Goal: Check status: Check status

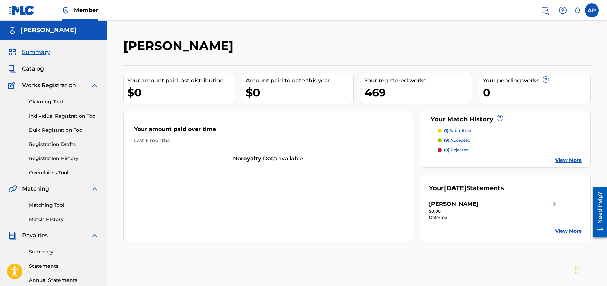
click at [592, 11] on label at bounding box center [592, 10] width 14 height 14
click at [592, 10] on input "AP [PERSON_NAME] [PERSON_NAME][EMAIL_ADDRESS][DOMAIN_NAME] Notification Prefere…" at bounding box center [592, 10] width 0 height 0
click at [528, 98] on p "Log out" at bounding box center [525, 98] width 16 height 6
click at [592, 10] on input "AP [PERSON_NAME] [PERSON_NAME][EMAIL_ADDRESS][DOMAIN_NAME] Notification Prefere…" at bounding box center [592, 10] width 0 height 0
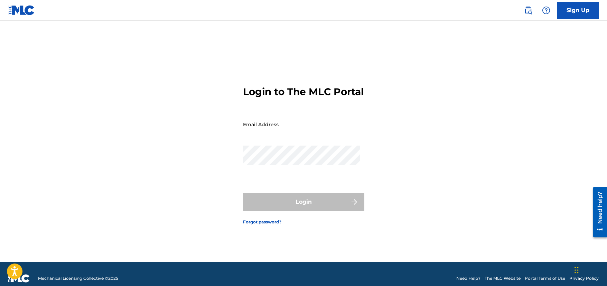
click at [329, 134] on input "Email Address" at bounding box center [301, 124] width 117 height 20
paste input "[EMAIL_ADDRESS][DOMAIN_NAME]"
type input "[EMAIL_ADDRESS][DOMAIN_NAME]"
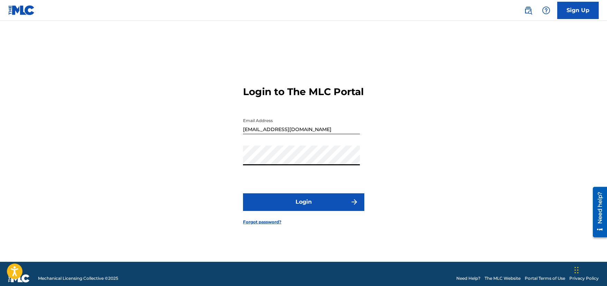
click at [303, 205] on button "Login" at bounding box center [303, 201] width 121 height 17
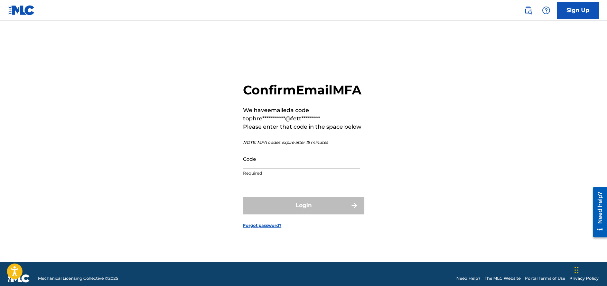
click at [332, 169] on input "Code" at bounding box center [301, 159] width 117 height 20
paste input "336582"
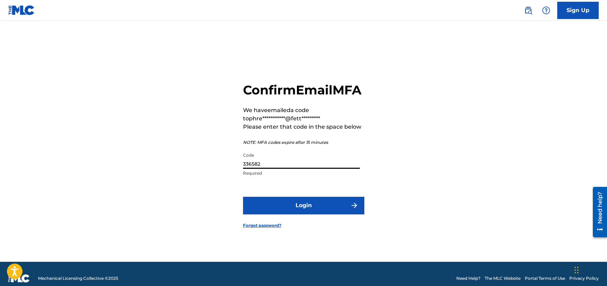
type input "336582"
click at [328, 213] on button "Login" at bounding box center [303, 205] width 121 height 17
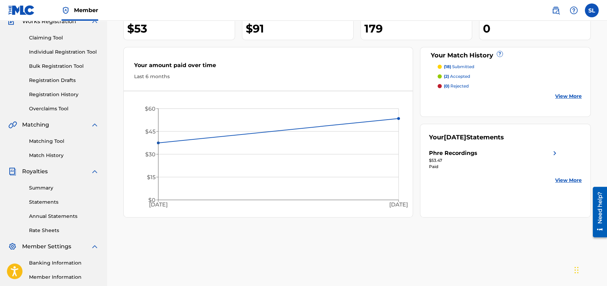
scroll to position [69, 0]
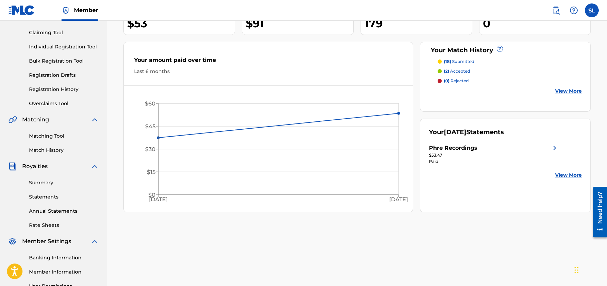
click at [44, 184] on link "Summary" at bounding box center [64, 182] width 70 height 7
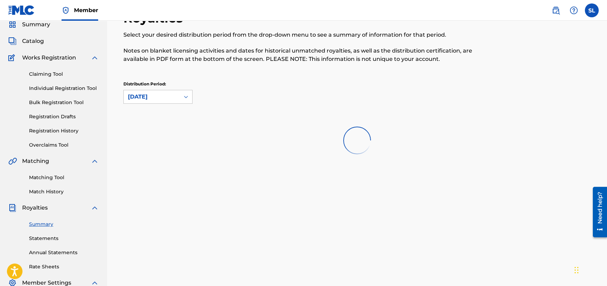
scroll to position [69, 0]
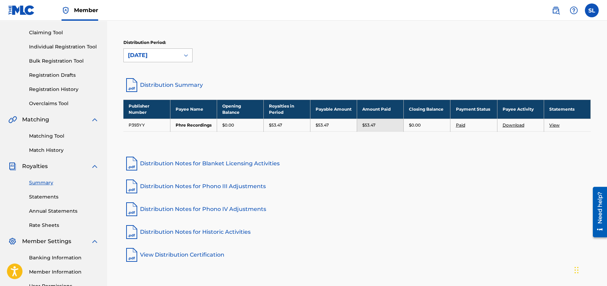
click at [169, 58] on div "[DATE]" at bounding box center [152, 55] width 48 height 8
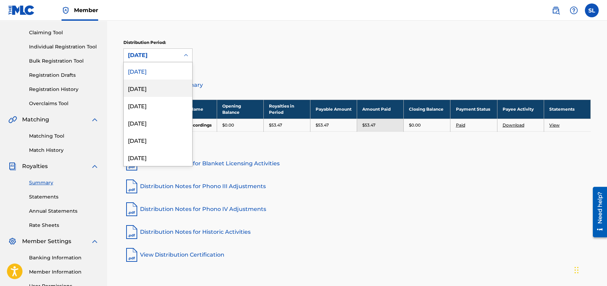
click at [148, 87] on div "[DATE]" at bounding box center [158, 88] width 68 height 17
click at [169, 55] on div "[DATE]" at bounding box center [152, 55] width 48 height 8
click at [145, 105] on div "[DATE]" at bounding box center [158, 105] width 68 height 17
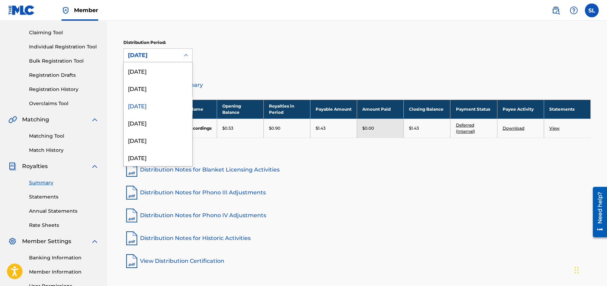
click at [166, 56] on div "[DATE]" at bounding box center [152, 55] width 48 height 8
click at [162, 73] on div "[DATE]" at bounding box center [158, 70] width 68 height 17
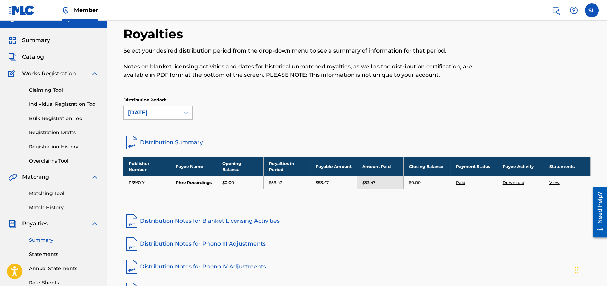
scroll to position [0, 0]
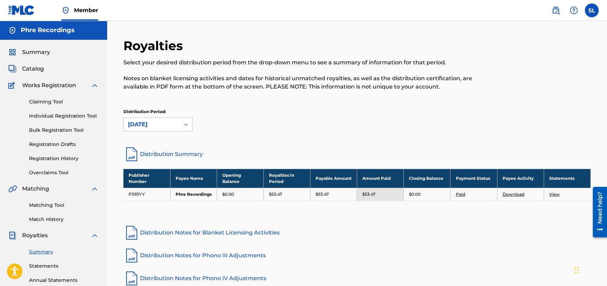
click at [38, 51] on span "Summary" at bounding box center [36, 52] width 28 height 8
